Goal: Task Accomplishment & Management: Manage account settings

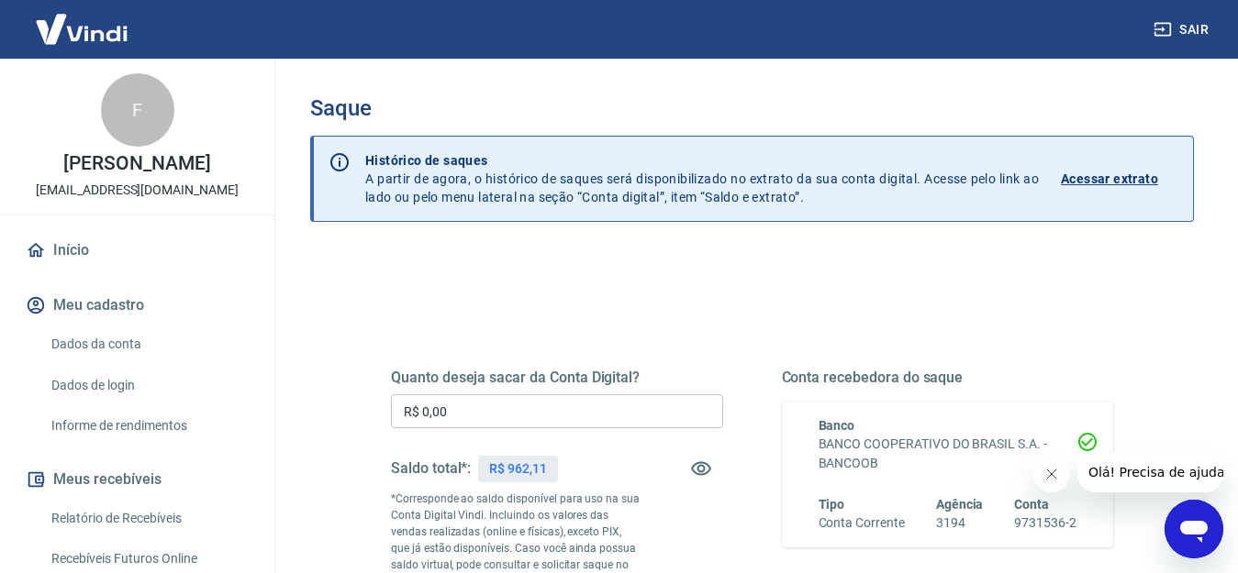
click at [438, 417] on input "R$ 0,00" at bounding box center [557, 412] width 332 height 34
type input "R$ 962,11"
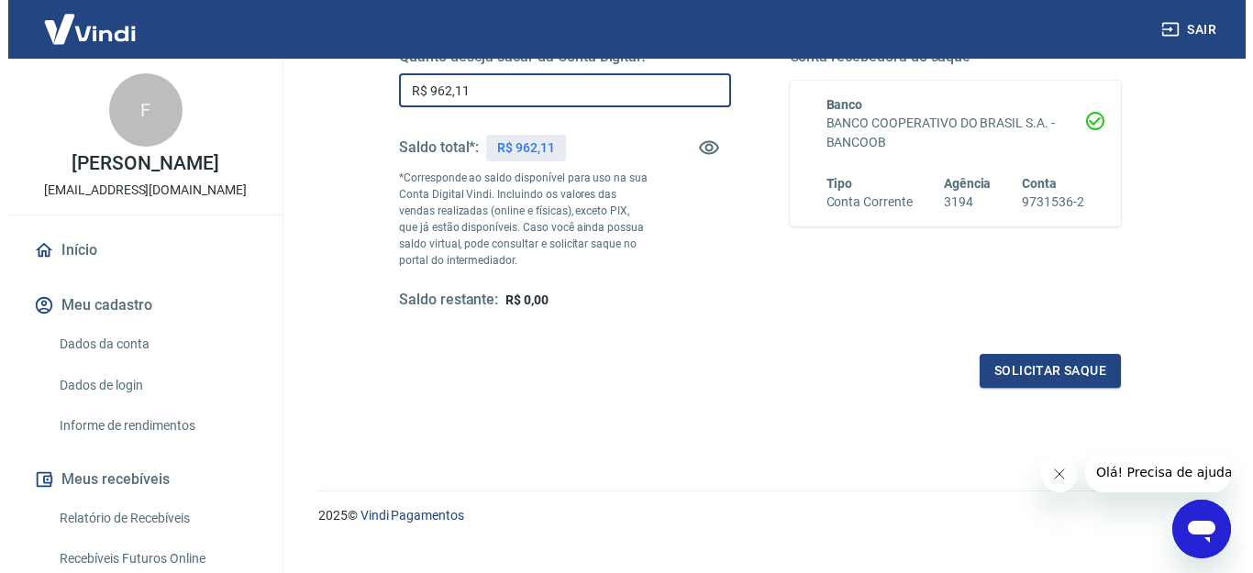
scroll to position [350, 0]
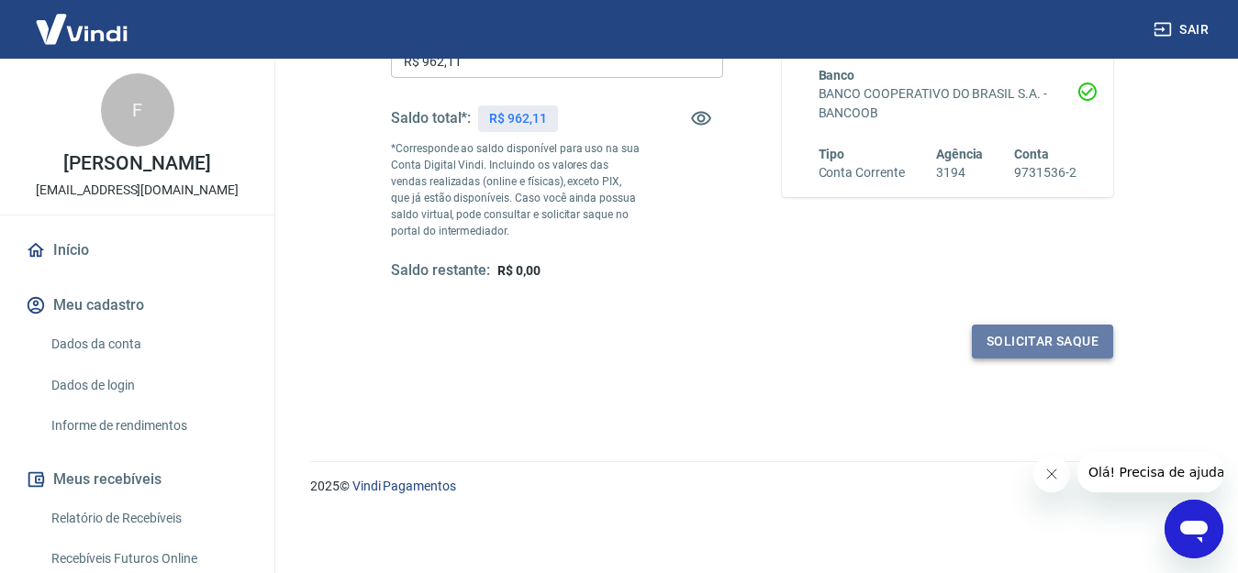
click at [1039, 343] on button "Solicitar saque" at bounding box center [1042, 342] width 141 height 34
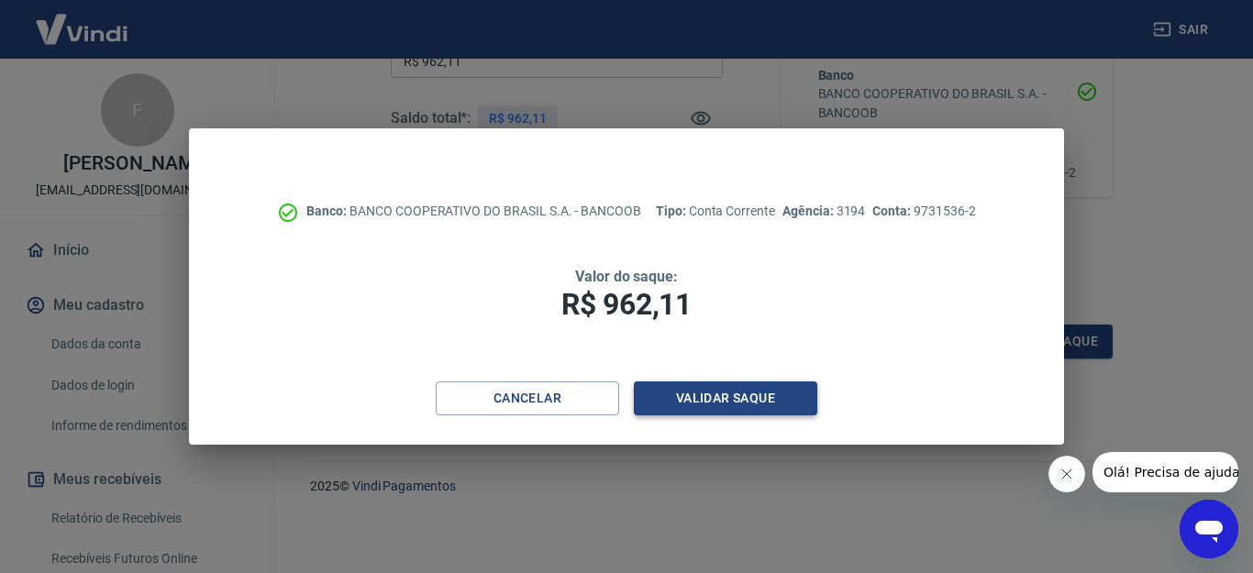
click at [754, 399] on button "Validar saque" at bounding box center [725, 399] width 183 height 34
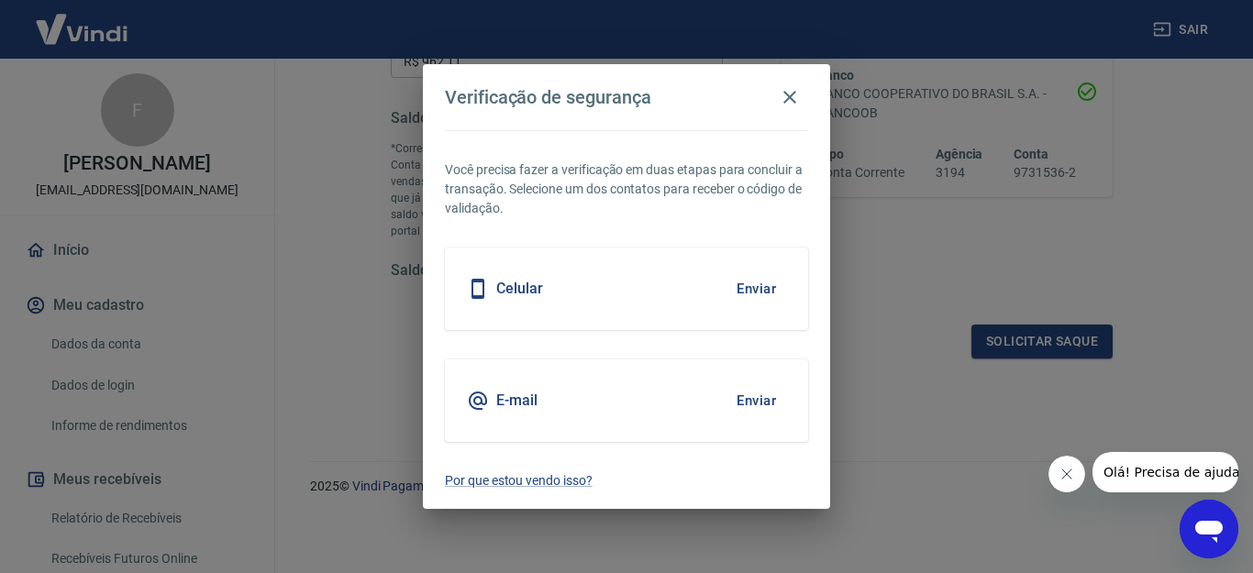
click at [754, 399] on button "Enviar" at bounding box center [757, 401] width 60 height 39
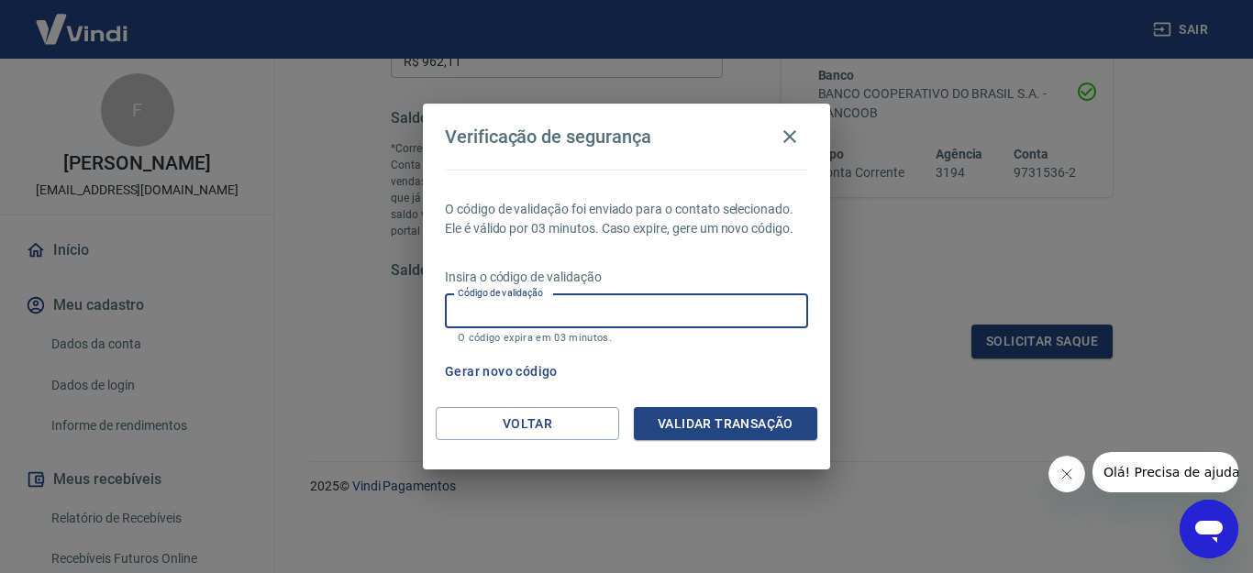
click at [740, 310] on input "Código de validação" at bounding box center [626, 312] width 363 height 34
type input "615794"
click at [687, 417] on button "Validar transação" at bounding box center [725, 424] width 183 height 34
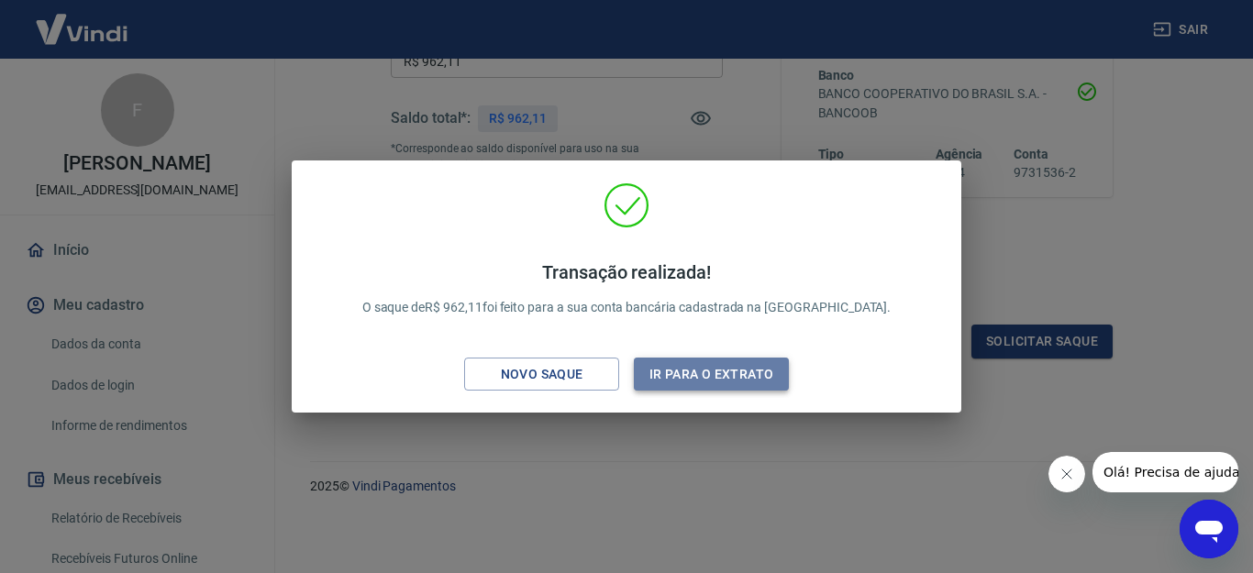
click at [733, 376] on button "Ir para o extrato" at bounding box center [711, 375] width 155 height 34
